Goal: Information Seeking & Learning: Find specific fact

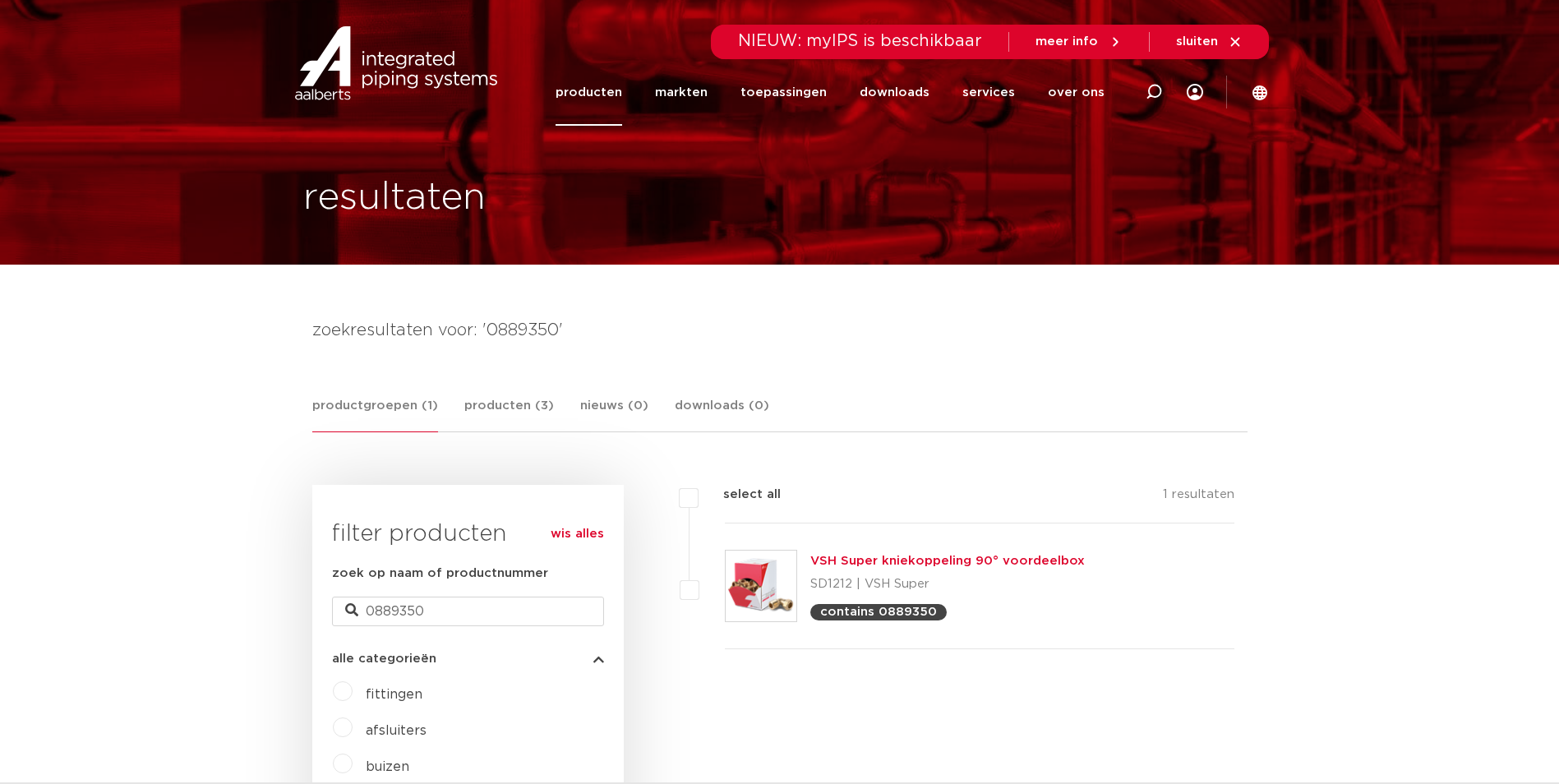
click at [997, 560] on link "VSH Super kniekoppeling 90° voordeelbox" at bounding box center [948, 561] width 275 height 12
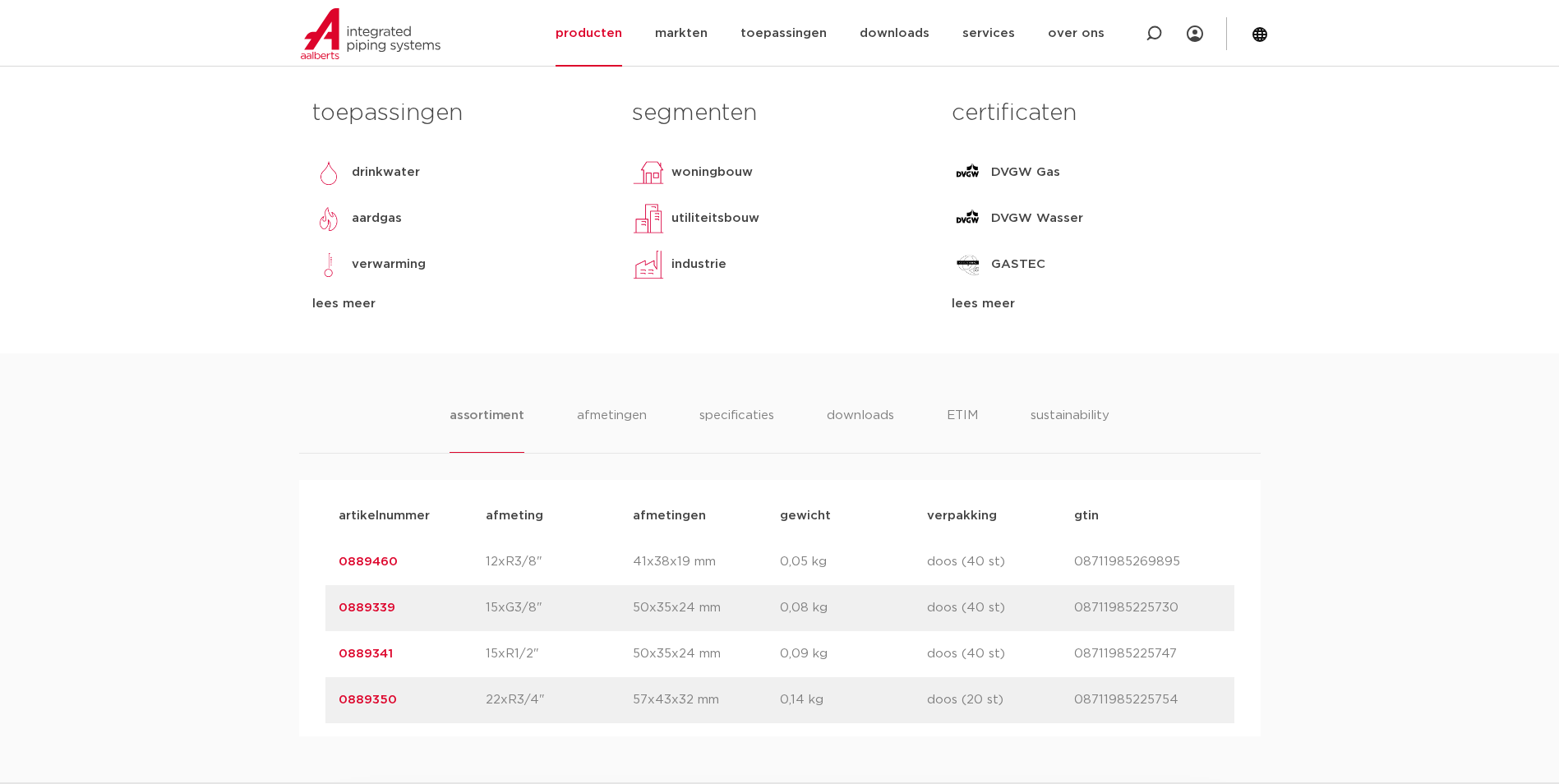
scroll to position [822, 0]
